Goal: Information Seeking & Learning: Learn about a topic

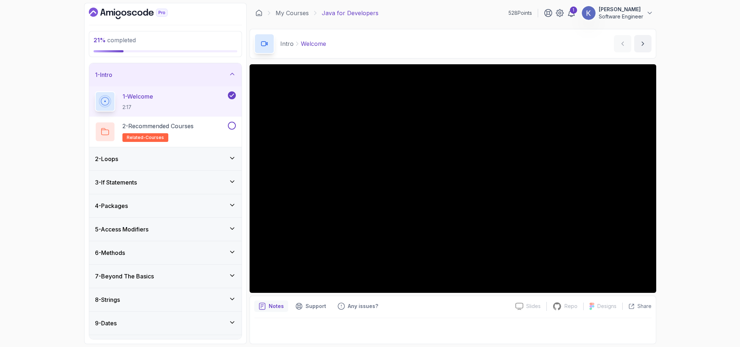
click at [120, 297] on h3 "8 - Strings" at bounding box center [107, 299] width 25 height 9
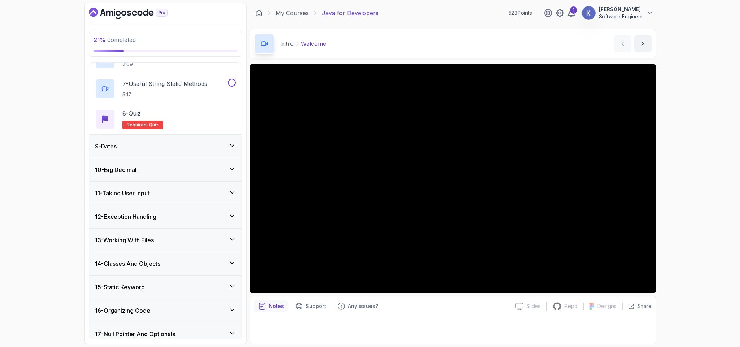
scroll to position [368, 0]
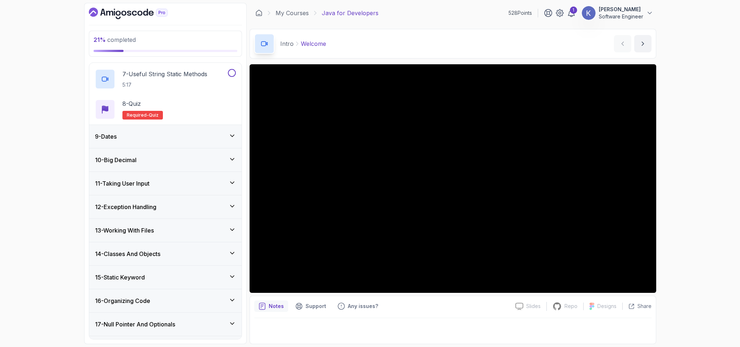
click at [187, 207] on div "12 - Exception Handling" at bounding box center [165, 207] width 141 height 9
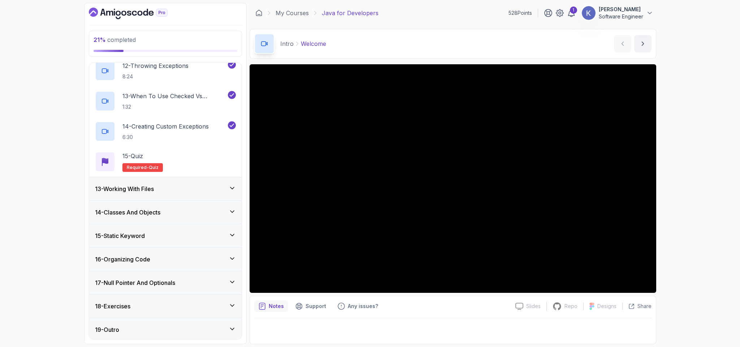
scroll to position [628, 0]
click at [168, 209] on div "14 - Classes And Objects" at bounding box center [165, 210] width 141 height 9
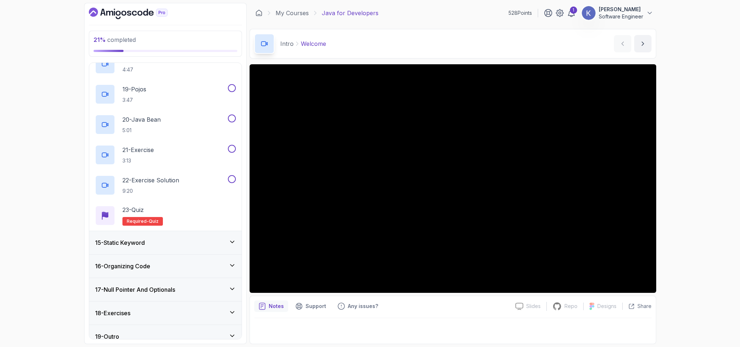
scroll to position [871, 0]
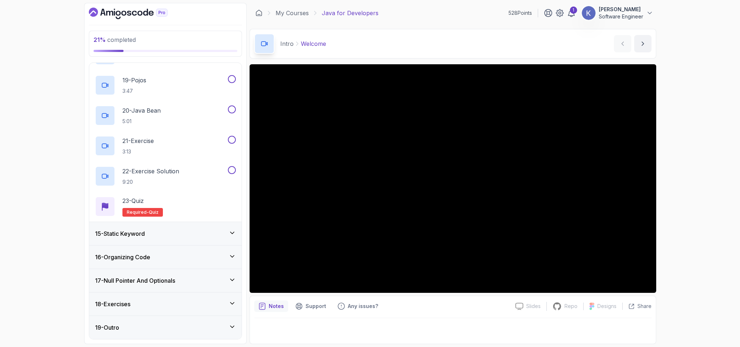
click at [173, 256] on div "16 - Organizing Code" at bounding box center [165, 257] width 141 height 9
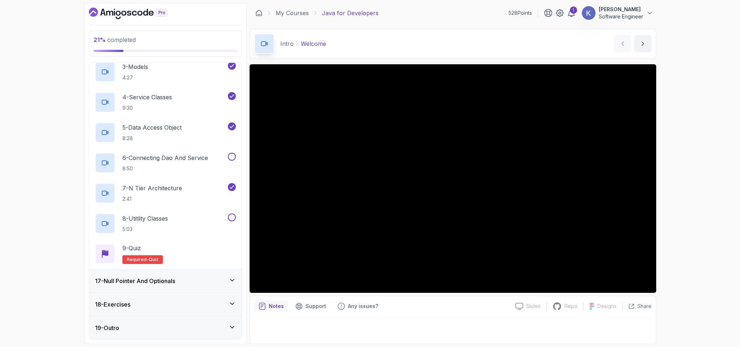
scroll to position [446, 0]
click at [232, 154] on button at bounding box center [232, 156] width 8 height 8
click at [231, 218] on button at bounding box center [232, 217] width 8 height 8
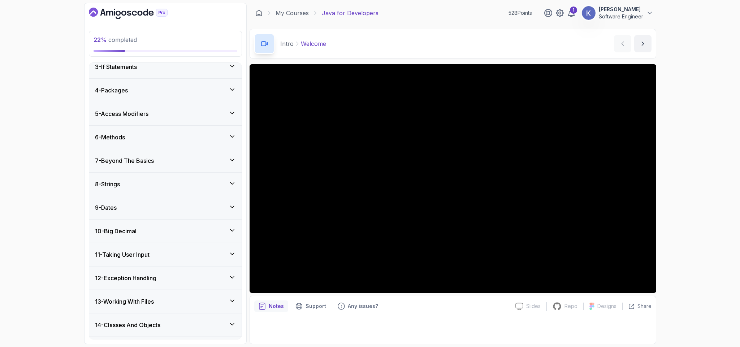
scroll to position [54, 0]
click at [146, 188] on div "8 - Strings" at bounding box center [165, 184] width 141 height 9
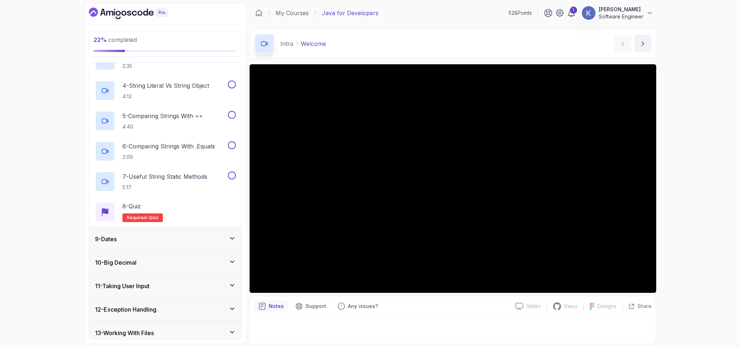
scroll to position [292, 0]
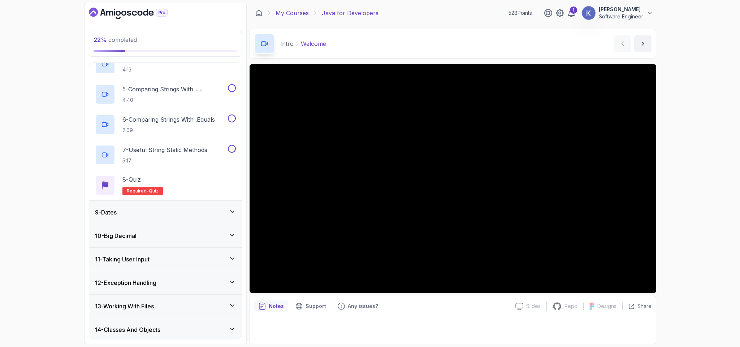
click at [301, 12] on link "My Courses" at bounding box center [291, 13] width 33 height 9
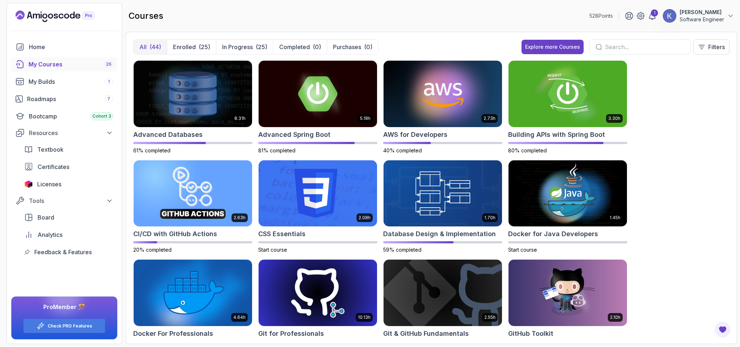
click at [663, 204] on div "8.31h Advanced Databases 61% completed 5.18h Advanced Spring Boot 81% completed…" at bounding box center [431, 198] width 596 height 276
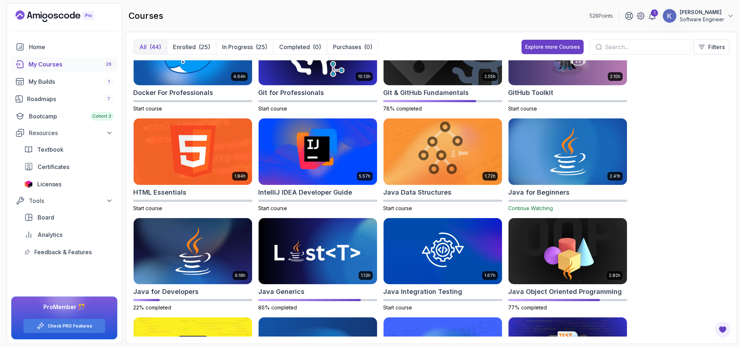
scroll to position [482, 0]
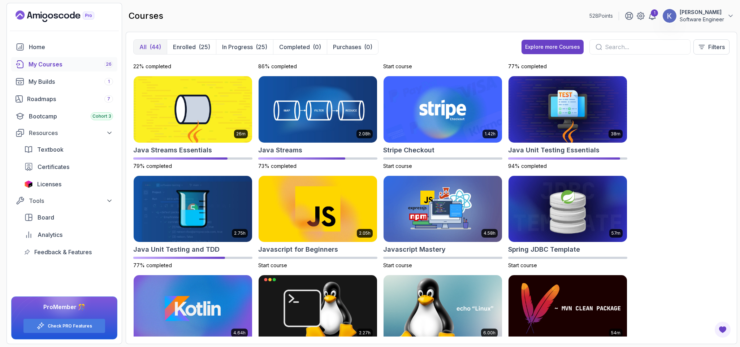
click at [663, 204] on div "8.31h Advanced Databases 61% completed 5.18h Advanced Spring Boot 81% completed…" at bounding box center [431, 198] width 596 height 276
click at [583, 200] on img at bounding box center [567, 209] width 124 height 70
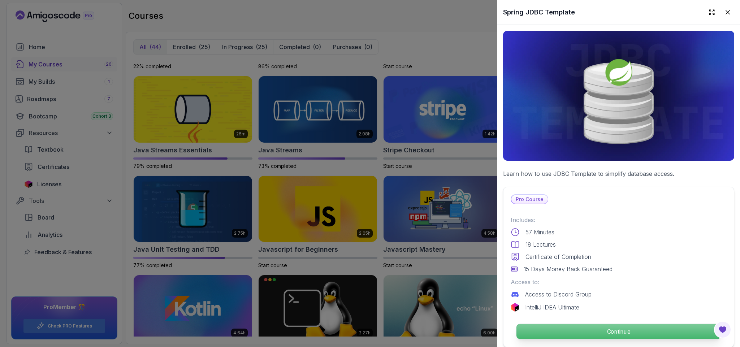
click at [617, 329] on p "Continue" at bounding box center [618, 331] width 204 height 15
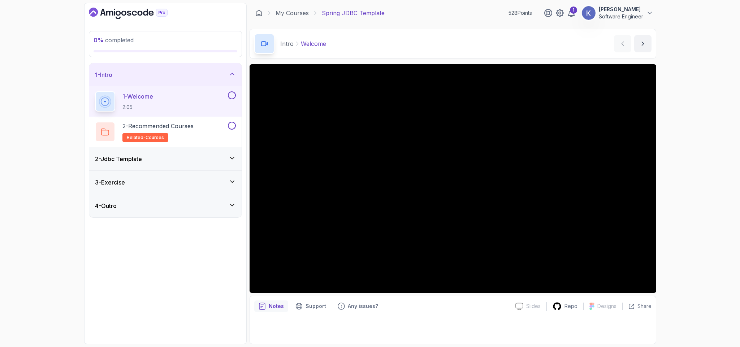
click at [215, 157] on div "2 - Jdbc Template" at bounding box center [165, 159] width 141 height 9
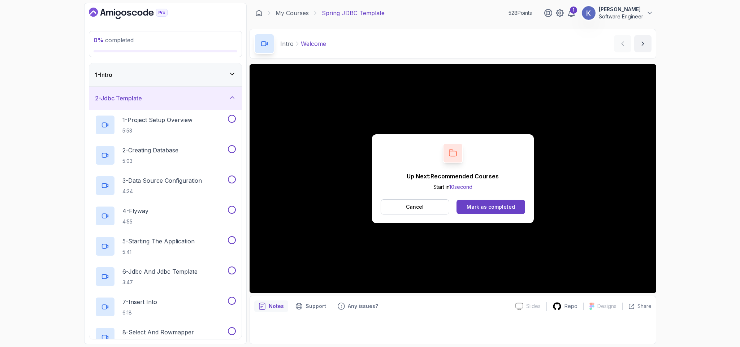
click at [496, 203] on button "Mark as completed" at bounding box center [490, 207] width 68 height 14
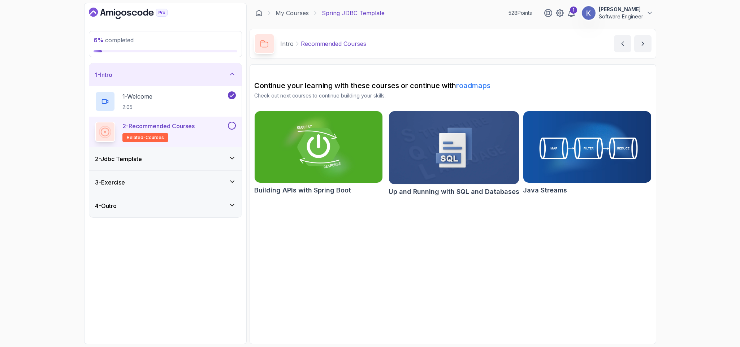
click at [165, 161] on div "2 - Jdbc Template" at bounding box center [165, 159] width 141 height 9
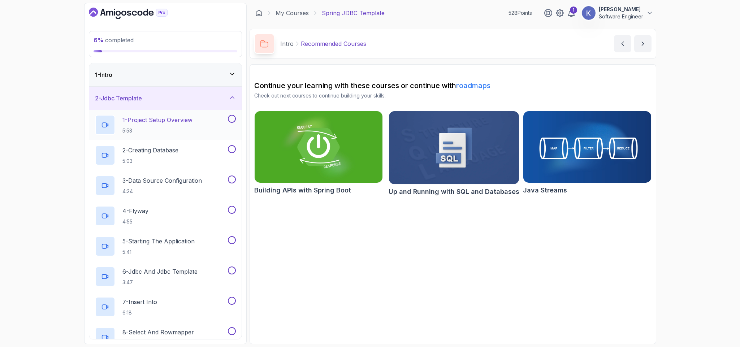
click at [171, 116] on p "1 - Project Setup Overview" at bounding box center [157, 120] width 70 height 9
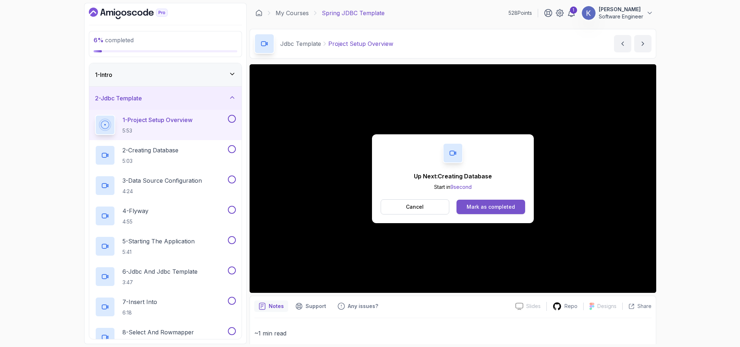
click at [501, 210] on div "Mark as completed" at bounding box center [490, 206] width 48 height 7
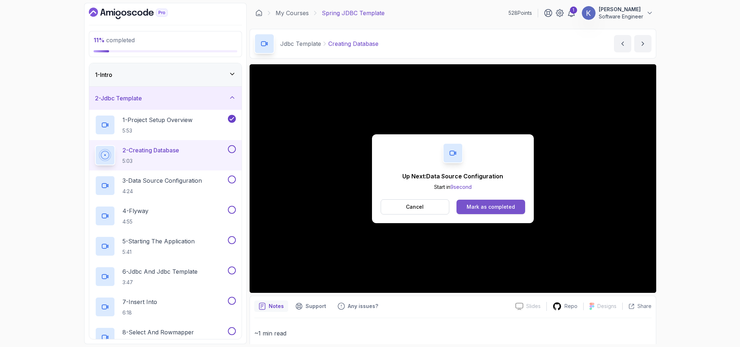
click at [498, 205] on div "Mark as completed" at bounding box center [490, 206] width 48 height 7
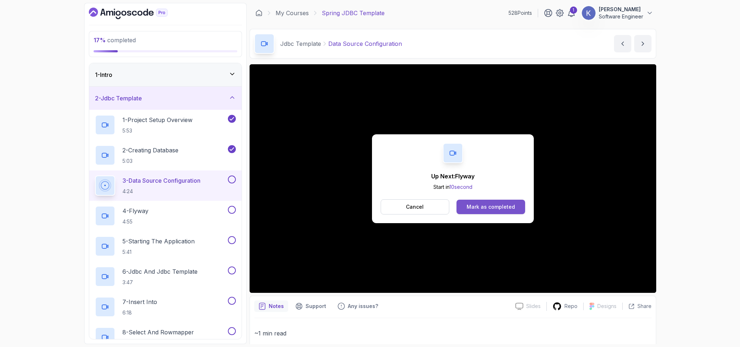
click at [518, 208] on button "Mark as completed" at bounding box center [490, 207] width 68 height 14
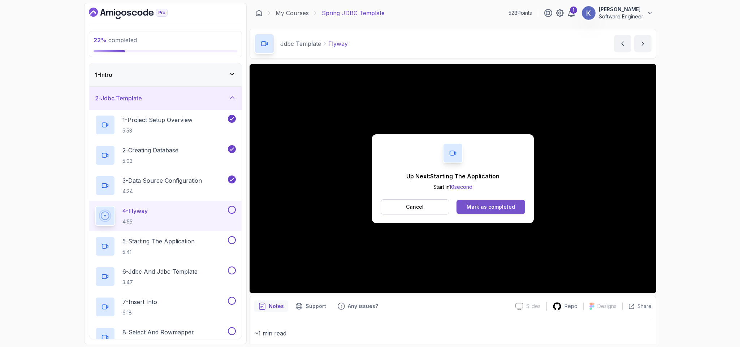
click at [515, 206] on button "Mark as completed" at bounding box center [490, 207] width 68 height 14
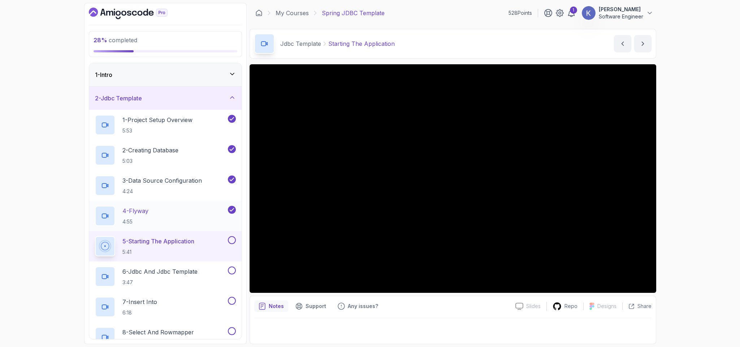
click at [94, 215] on div "4 - Flyway 4:55" at bounding box center [165, 216] width 152 height 30
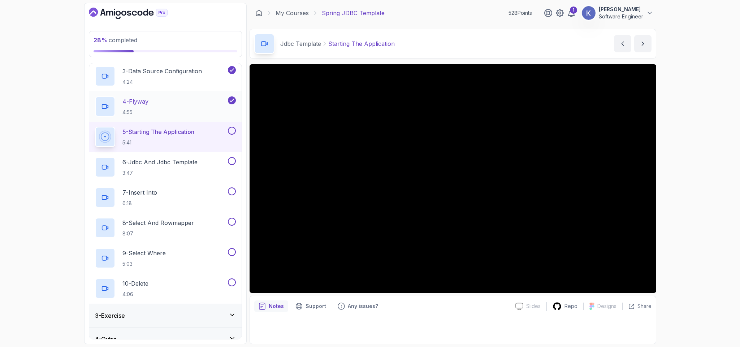
scroll to position [122, 0]
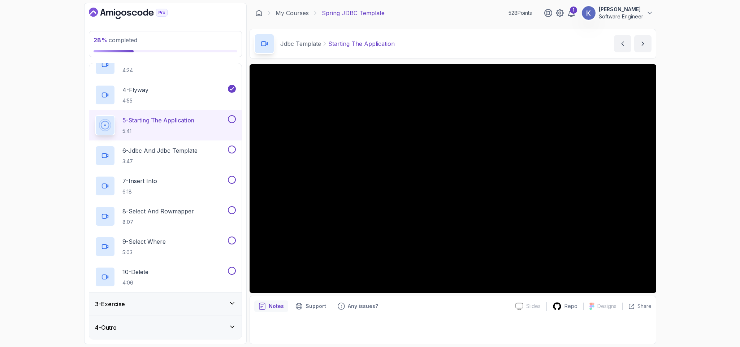
click at [172, 300] on div "3 - Exercise" at bounding box center [165, 304] width 141 height 9
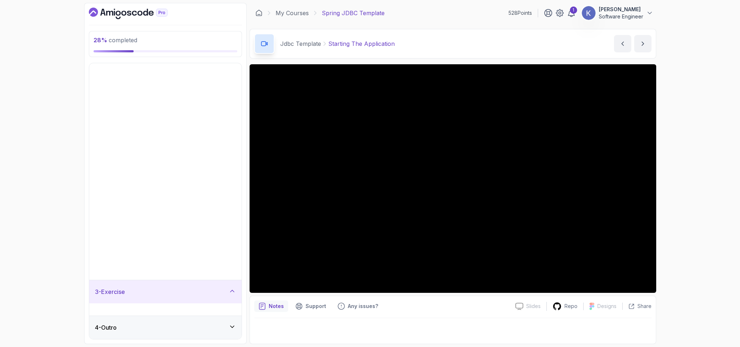
scroll to position [0, 0]
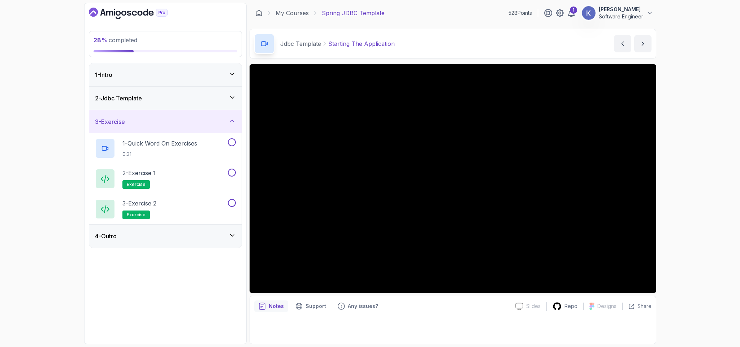
click at [140, 121] on div "3 - Exercise" at bounding box center [165, 121] width 141 height 9
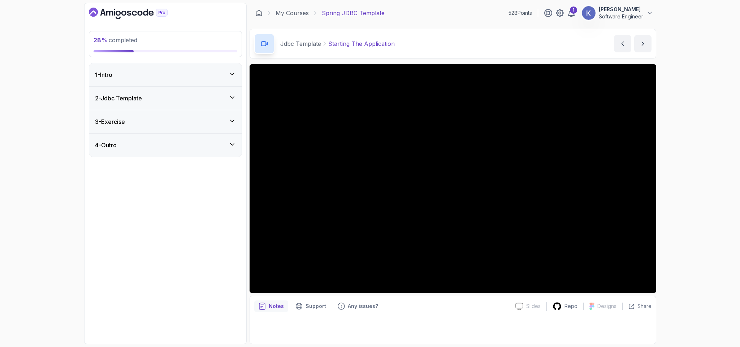
click at [211, 98] on div "2 - Jdbc Template" at bounding box center [165, 98] width 141 height 9
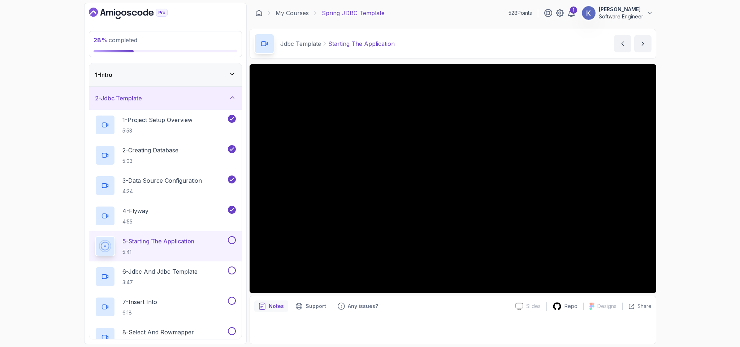
click at [211, 98] on div "2 - Jdbc Template" at bounding box center [165, 98] width 141 height 9
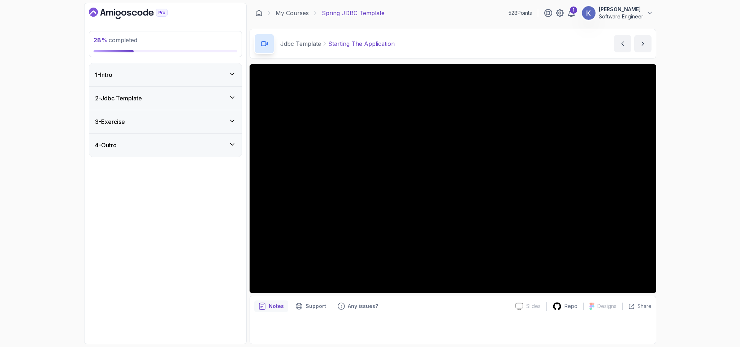
click at [207, 101] on div "2 - Jdbc Template" at bounding box center [165, 98] width 141 height 9
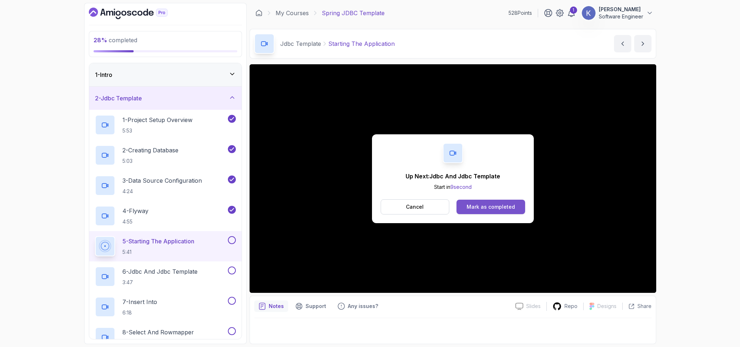
click at [500, 208] on div "Mark as completed" at bounding box center [490, 206] width 48 height 7
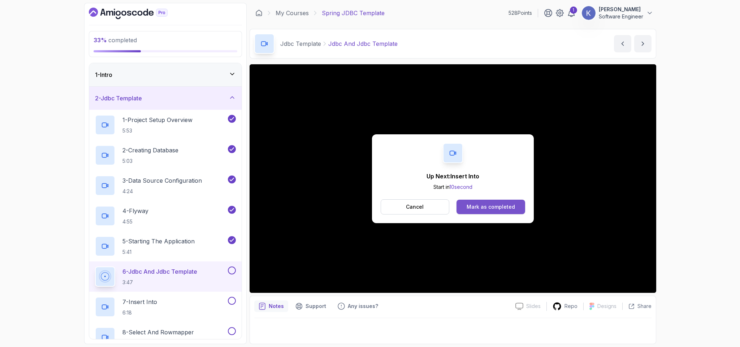
click at [508, 207] on div "Mark as completed" at bounding box center [490, 206] width 48 height 7
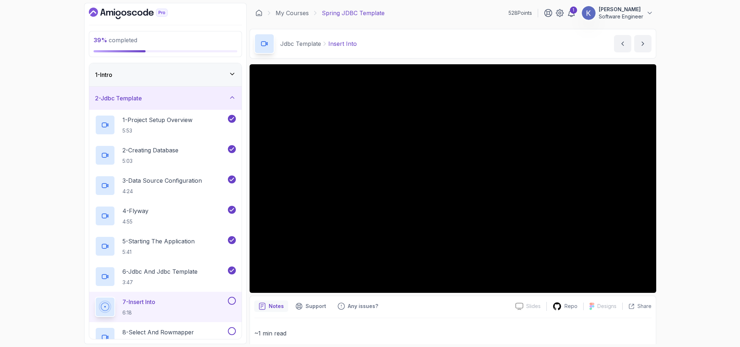
click at [89, 308] on div "1 - Intro 2 - Jdbc Template 1 - Project Setup Overview 5:53 2 - Creating Databa…" at bounding box center [165, 201] width 153 height 277
click at [92, 308] on div "7 - Insert Into 6:18" at bounding box center [165, 307] width 152 height 30
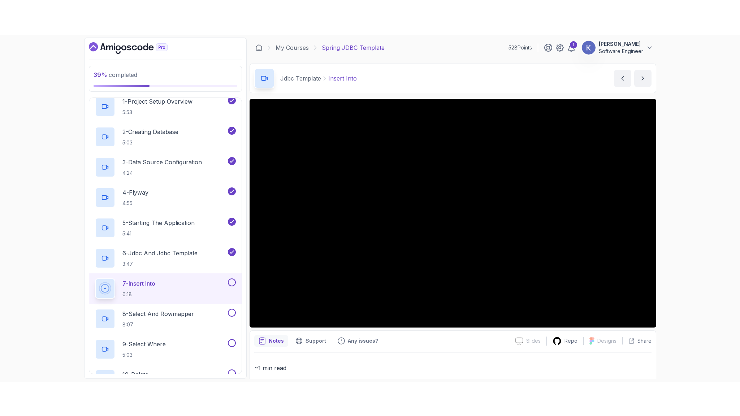
scroll to position [122, 0]
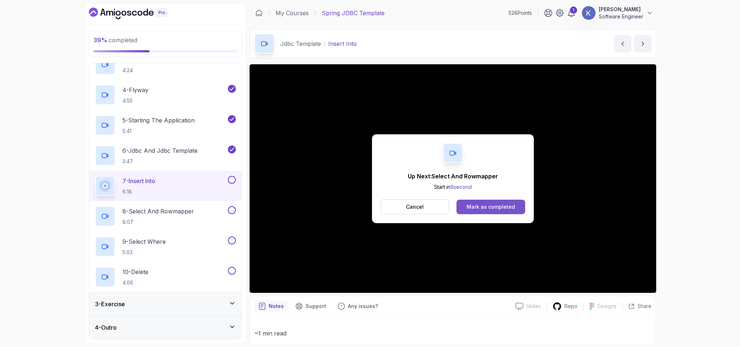
click at [477, 207] on div "Mark as completed" at bounding box center [490, 206] width 48 height 7
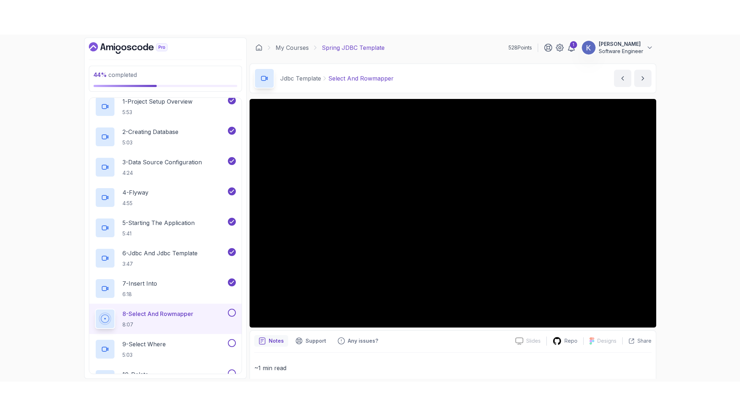
scroll to position [122, 0]
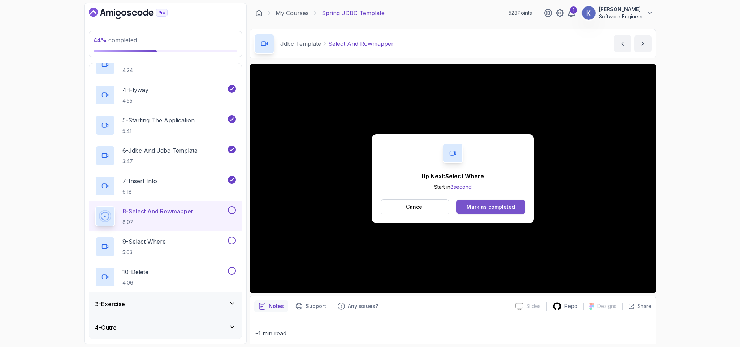
click at [481, 210] on div "Mark as completed" at bounding box center [490, 206] width 48 height 7
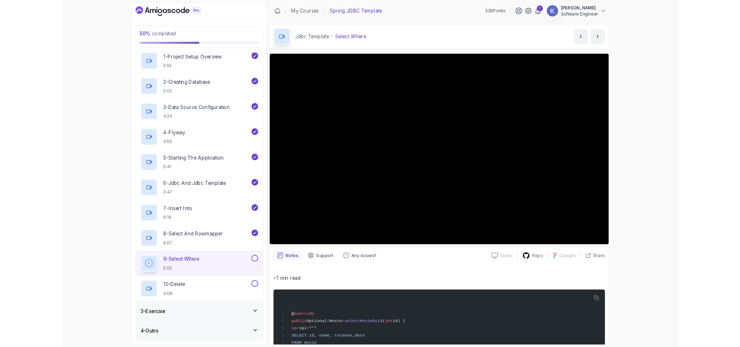
scroll to position [122, 0]
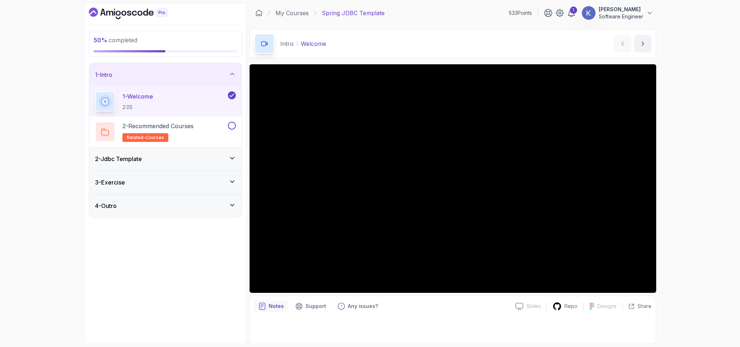
click at [191, 156] on div "2 - Jdbc Template" at bounding box center [165, 159] width 141 height 9
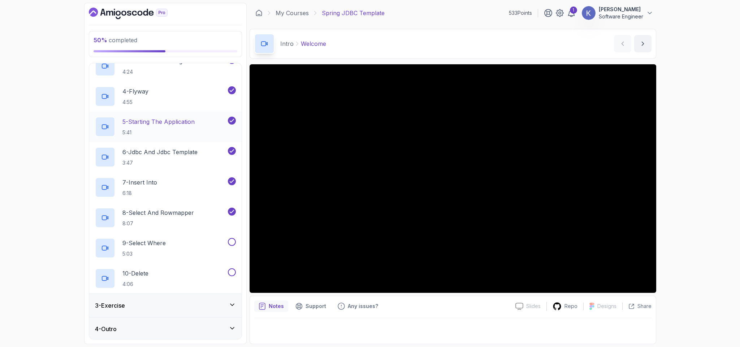
scroll to position [122, 0]
click at [197, 239] on div "9 - Select Where 5:03" at bounding box center [160, 246] width 131 height 20
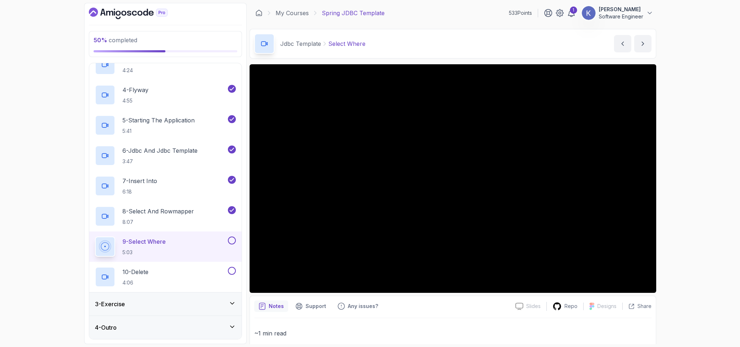
click at [432, 318] on div at bounding box center [452, 318] width 397 height 0
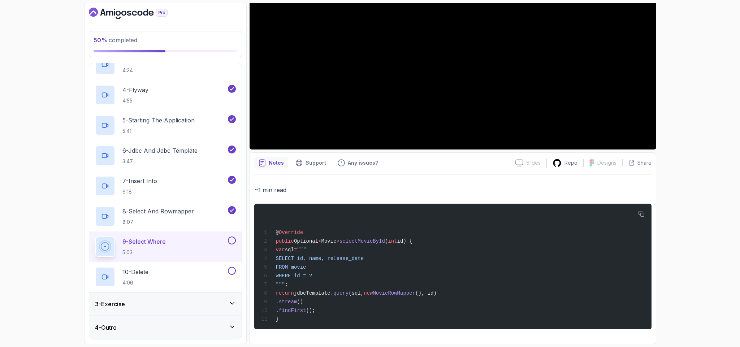
click at [557, 180] on div "~1 min read @ Override public Optional < Movie > selectMovieById ( int id) { va…" at bounding box center [452, 257] width 397 height 165
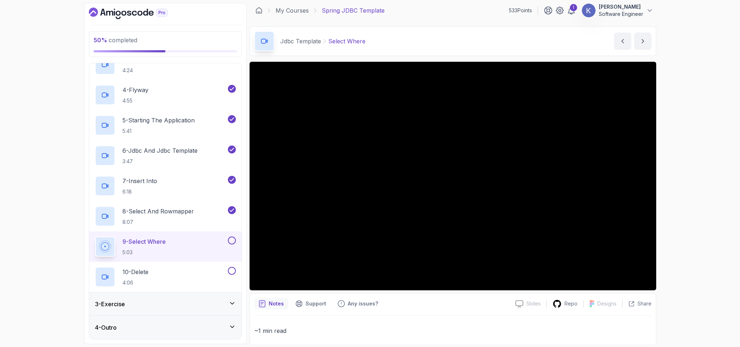
scroll to position [0, 0]
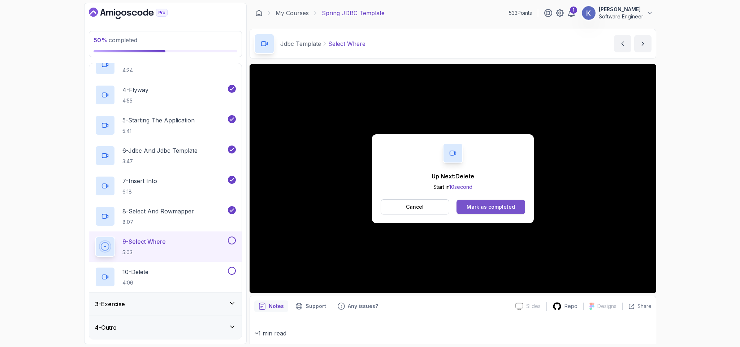
click at [476, 207] on div "Mark as completed" at bounding box center [490, 206] width 48 height 7
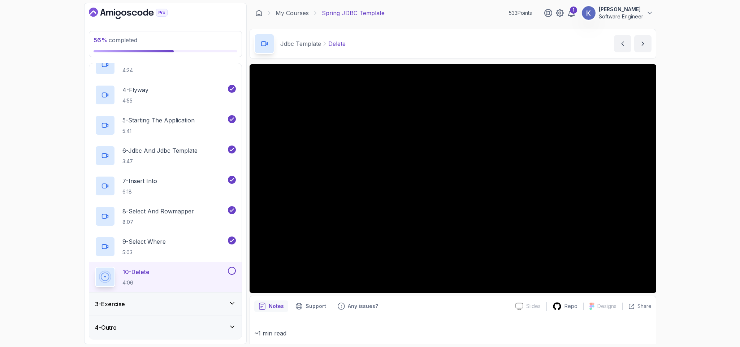
click at [504, 330] on p "~1 min read" at bounding box center [452, 333] width 397 height 10
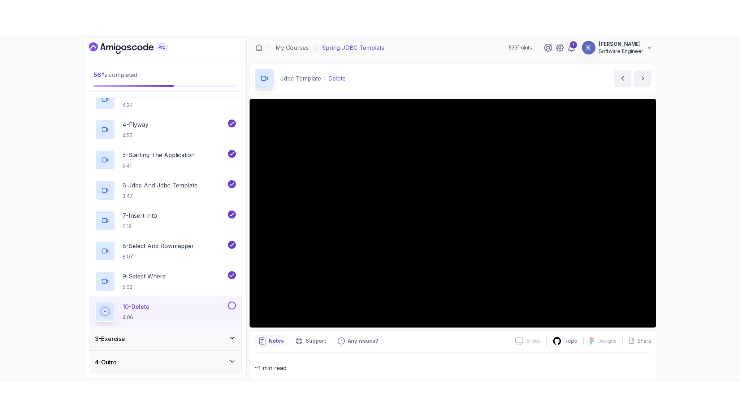
scroll to position [117, 0]
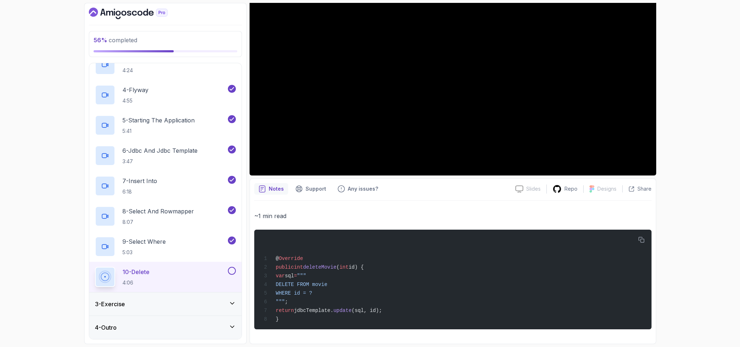
click at [507, 220] on p "~1 min read" at bounding box center [452, 216] width 397 height 10
